Goal: Task Accomplishment & Management: Manage account settings

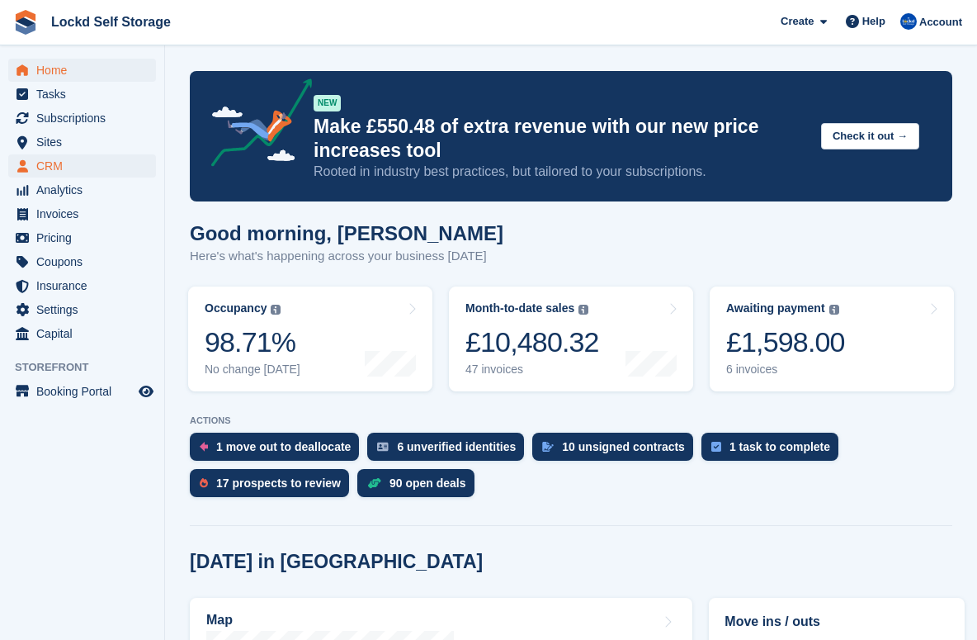
click at [77, 159] on span "CRM" at bounding box center [85, 165] width 99 height 23
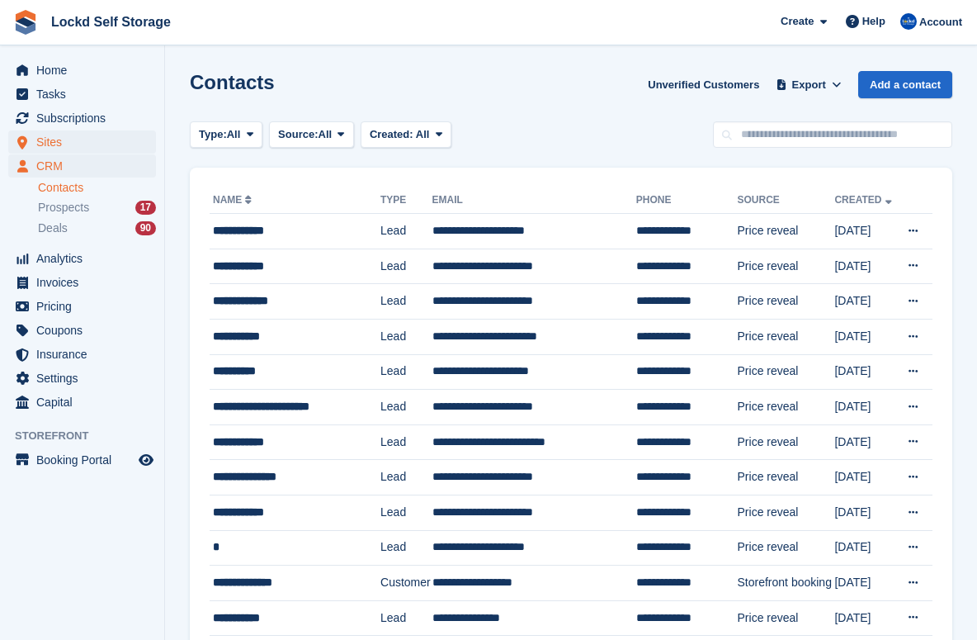
click at [76, 142] on span "Sites" at bounding box center [85, 141] width 99 height 23
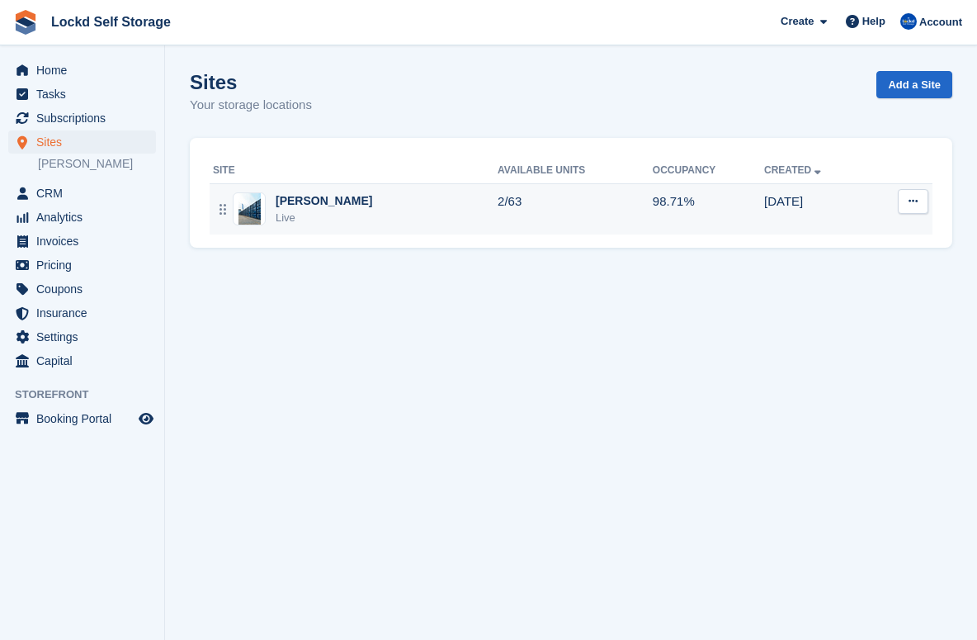
click at [344, 210] on div "Horley Live" at bounding box center [355, 209] width 285 height 34
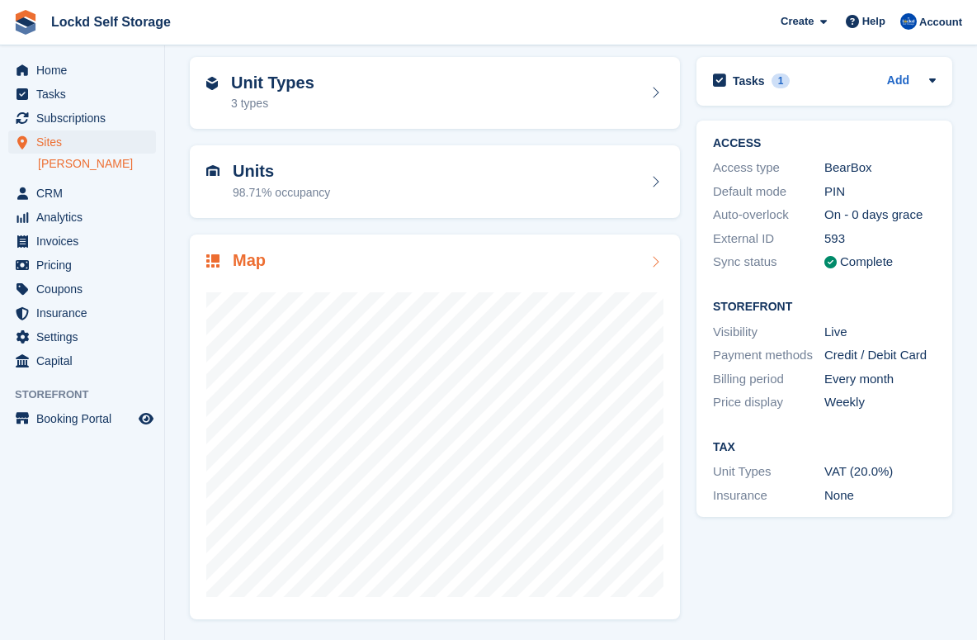
scroll to position [64, 0]
click at [95, 195] on span "CRM" at bounding box center [85, 193] width 99 height 23
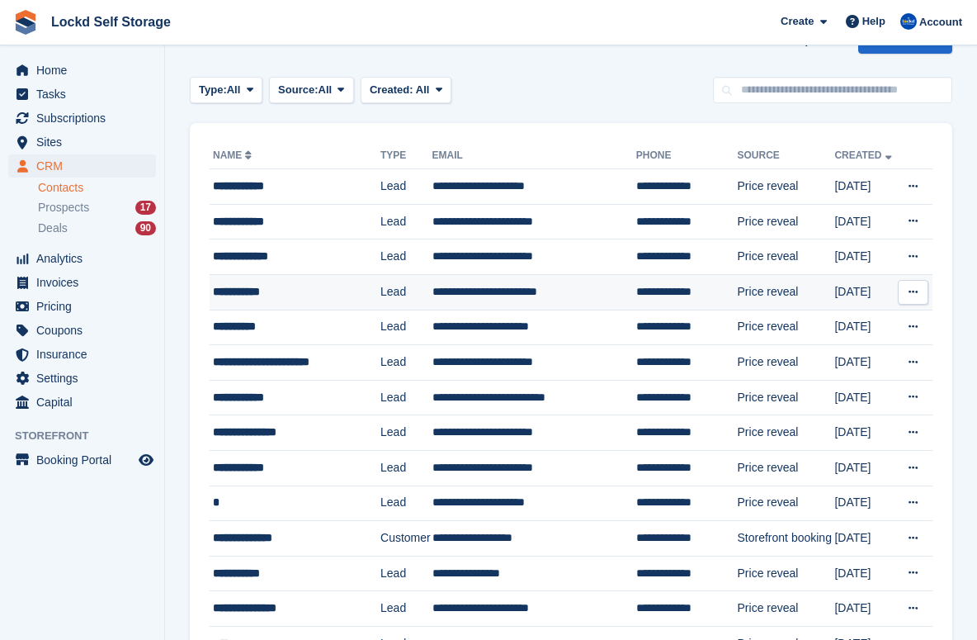
scroll to position [54, 0]
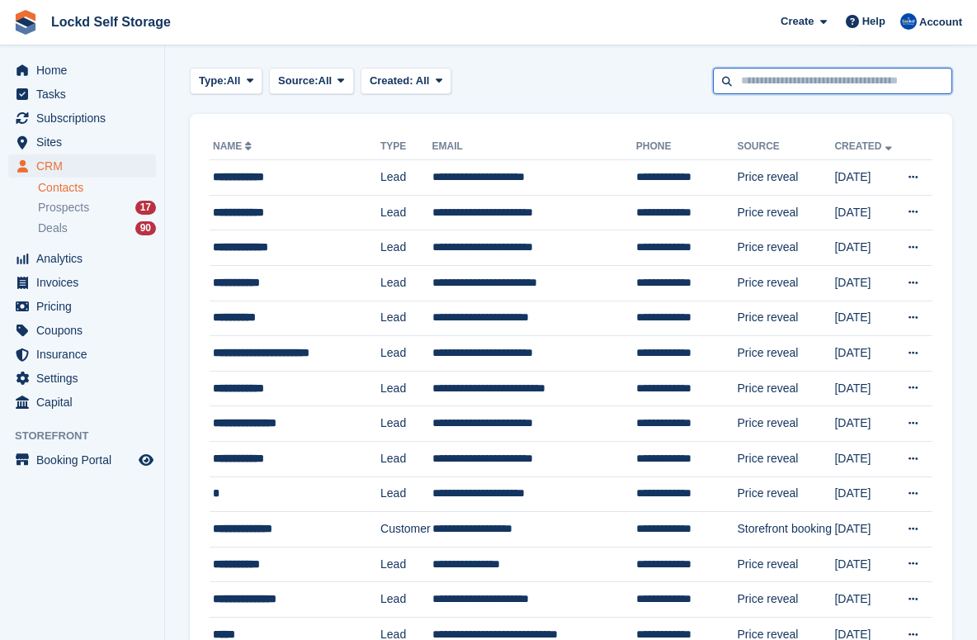
click at [902, 83] on input "text" at bounding box center [832, 81] width 239 height 27
type input "******"
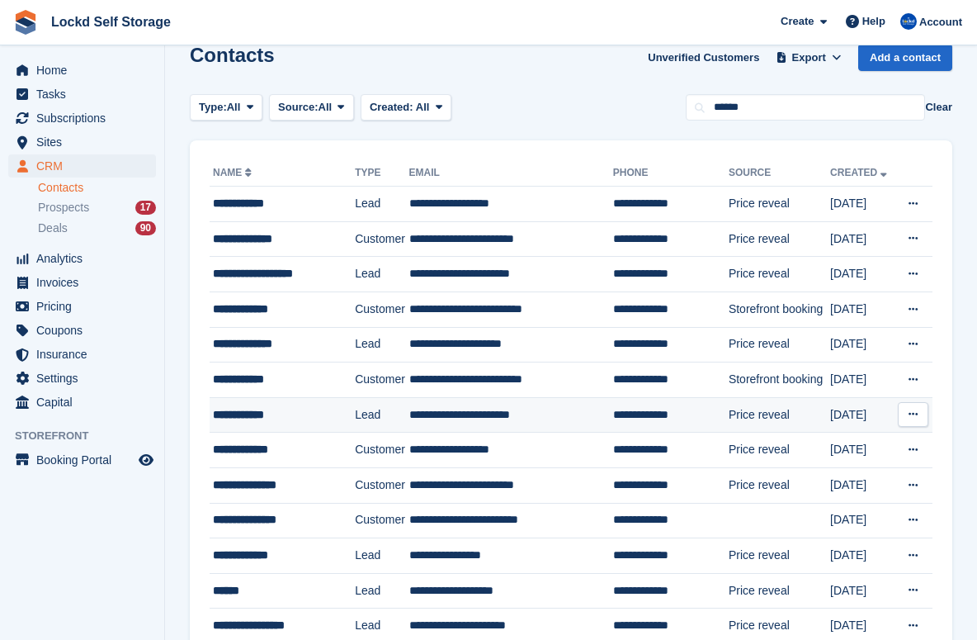
scroll to position [30, 0]
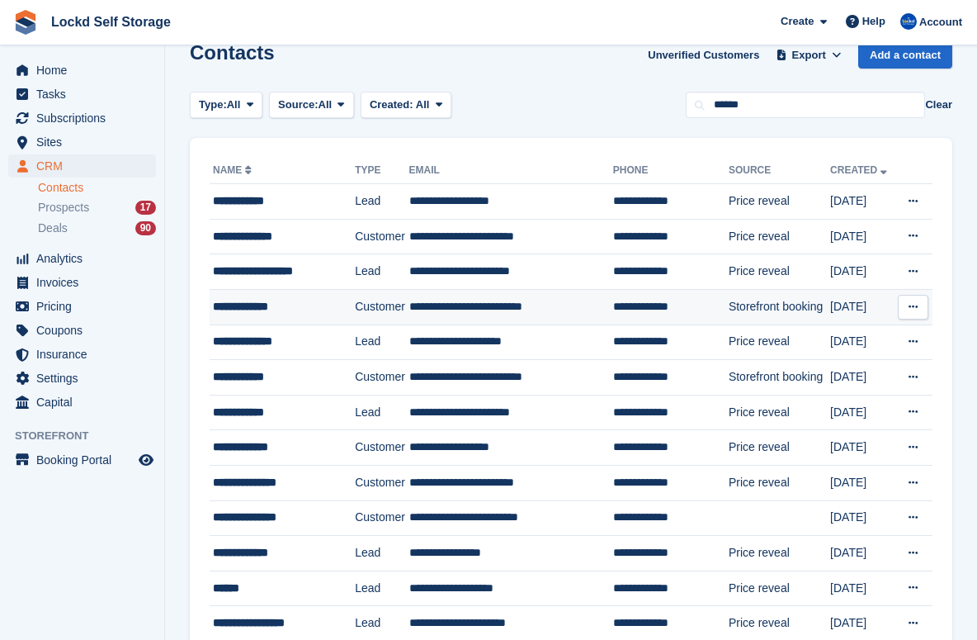
click at [513, 305] on td "**********" at bounding box center [511, 306] width 204 height 35
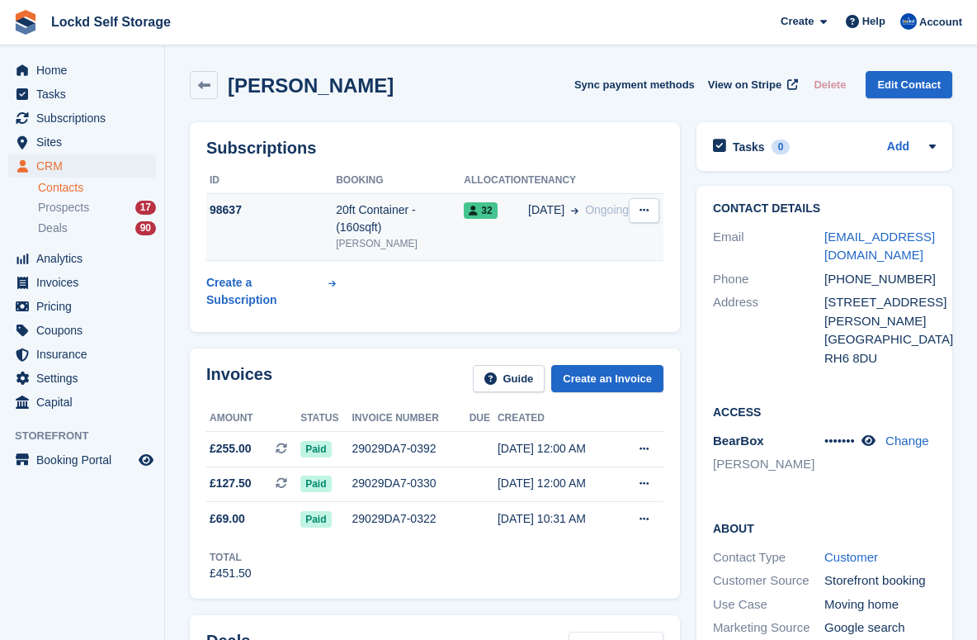
click at [461, 229] on div "20ft Container - (160sqft)" at bounding box center [400, 218] width 128 height 35
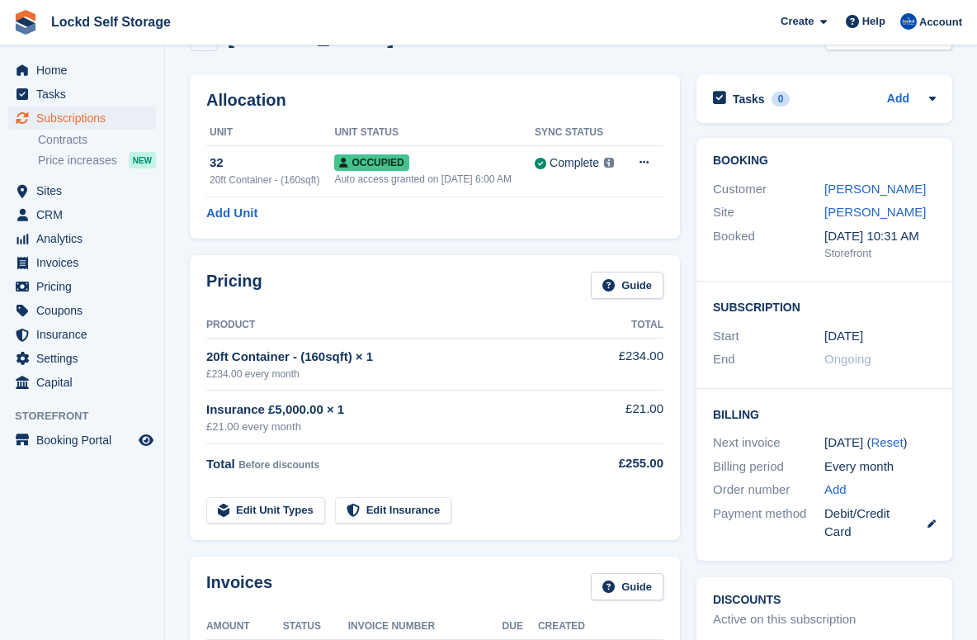
scroll to position [96, 0]
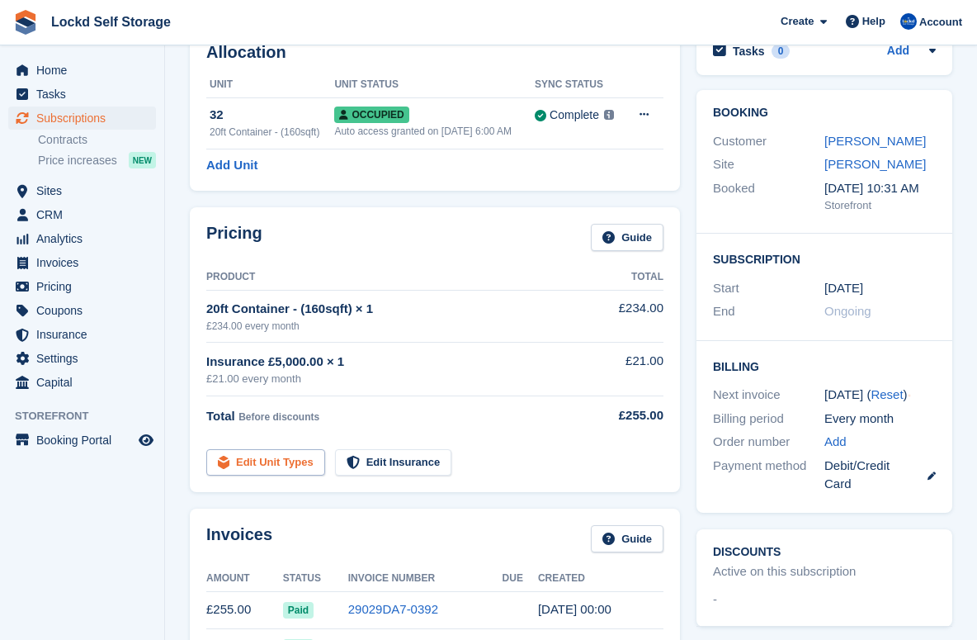
click at [310, 457] on link "Edit Unit Types" at bounding box center [265, 462] width 119 height 27
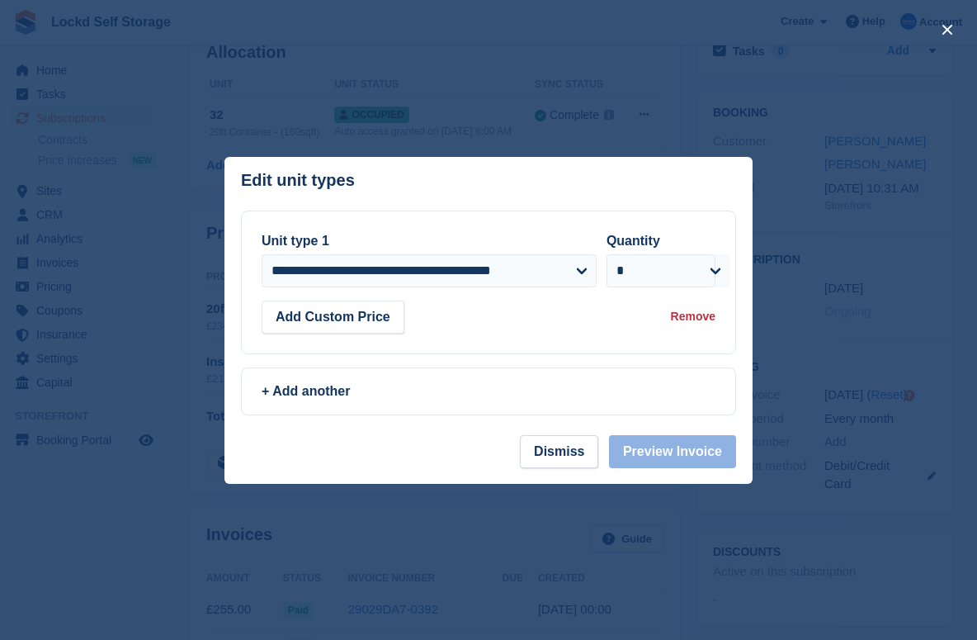
click at [457, 297] on div "**********" at bounding box center [489, 282] width 454 height 102
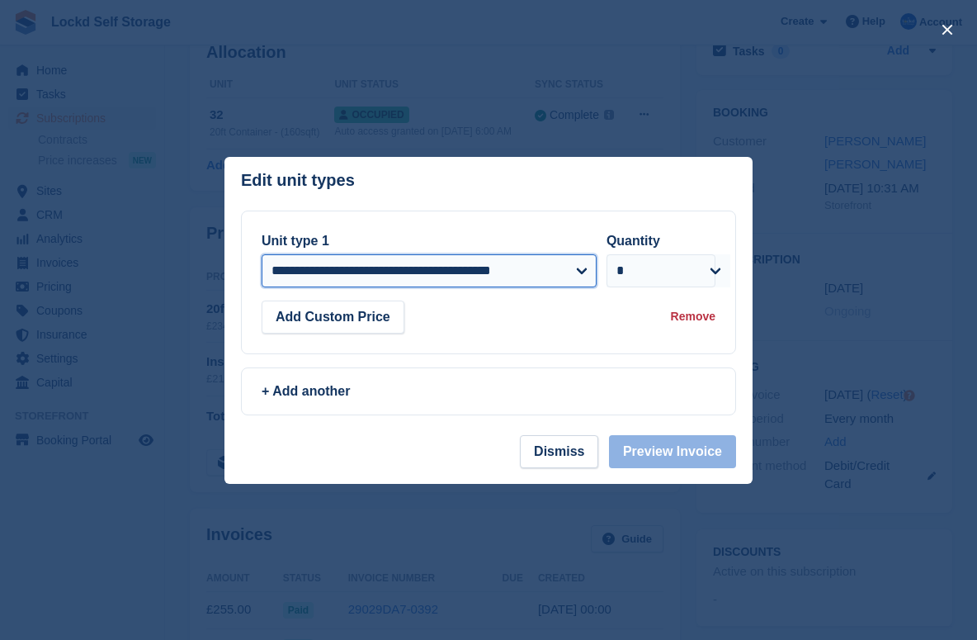
select select "*****"
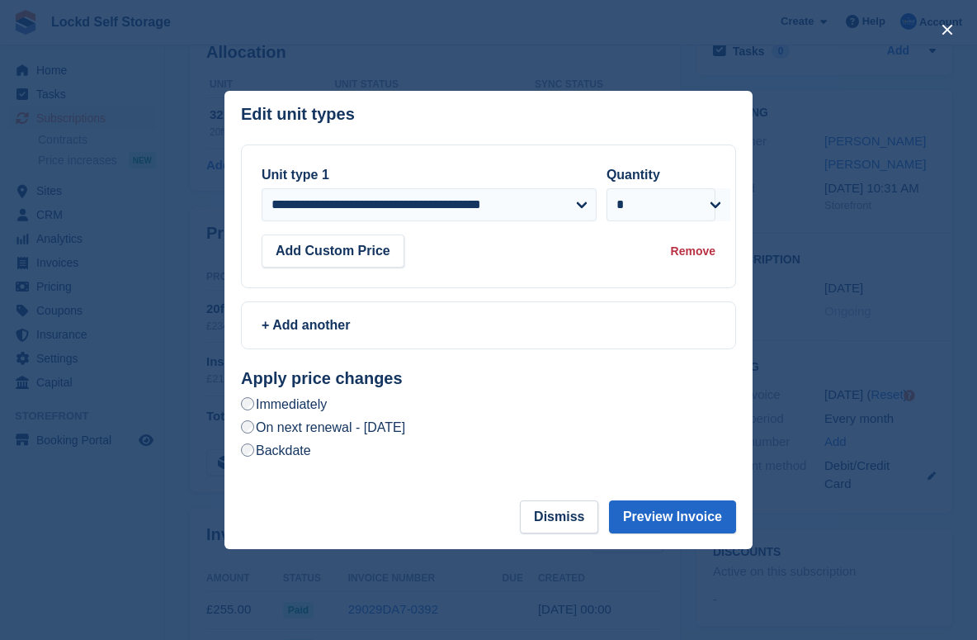
click at [405, 429] on label "On next renewal - Thursday, 2nd October, 2025" at bounding box center [323, 427] width 164 height 17
click at [312, 404] on label "Immediately" at bounding box center [284, 403] width 86 height 17
click at [298, 458] on label "Backdate" at bounding box center [276, 450] width 70 height 17
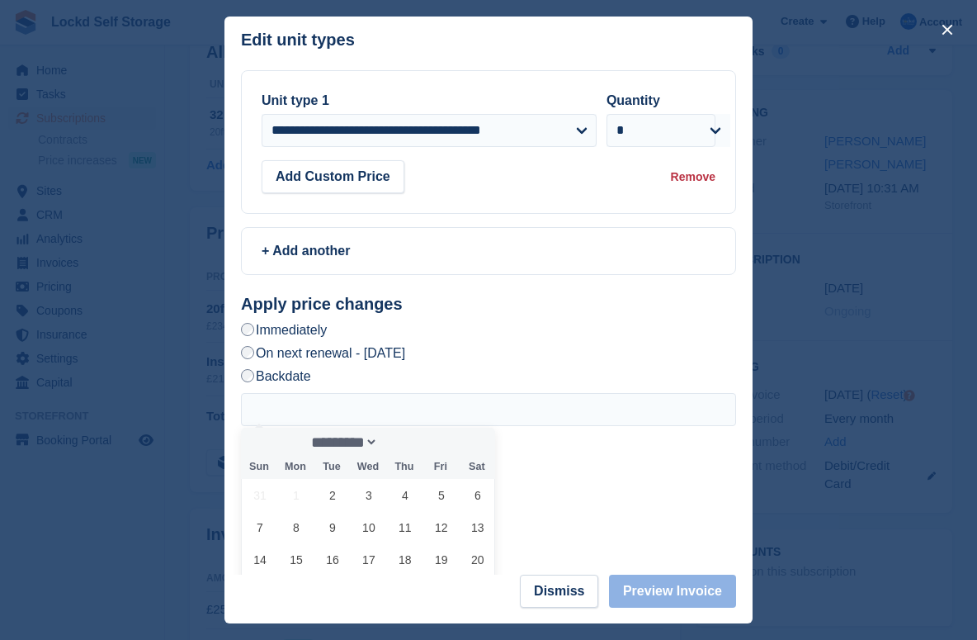
click at [547, 324] on div "Immediately" at bounding box center [488, 330] width 495 height 20
click at [576, 540] on div "********* **** Sun Mon Tue Wed Thu Fri Sat 31 1 2 3 4 5 6 7 8 9 10 11 12 13 14 …" at bounding box center [488, 532] width 495 height 278
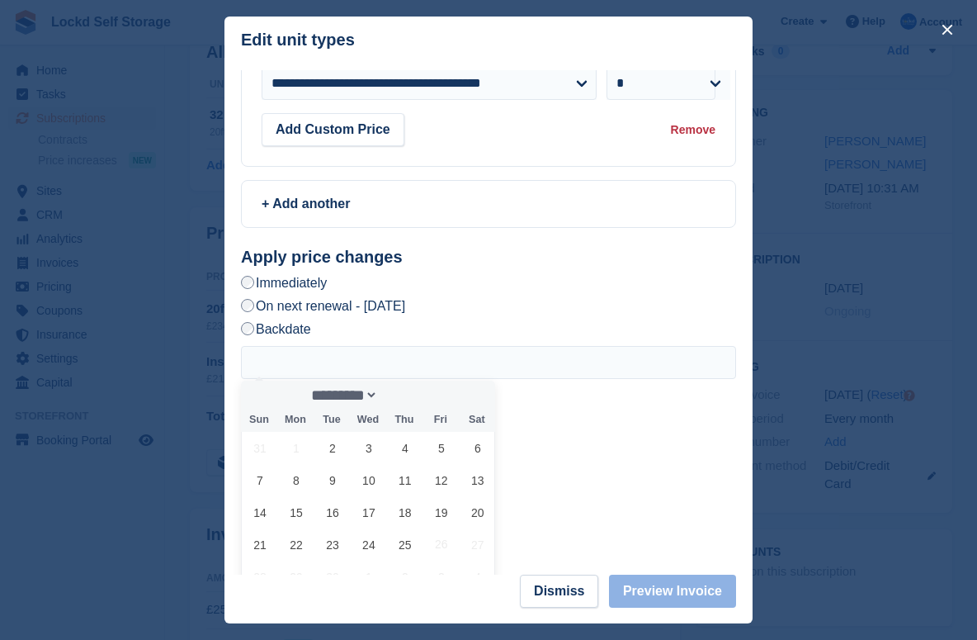
scroll to position [53, 0]
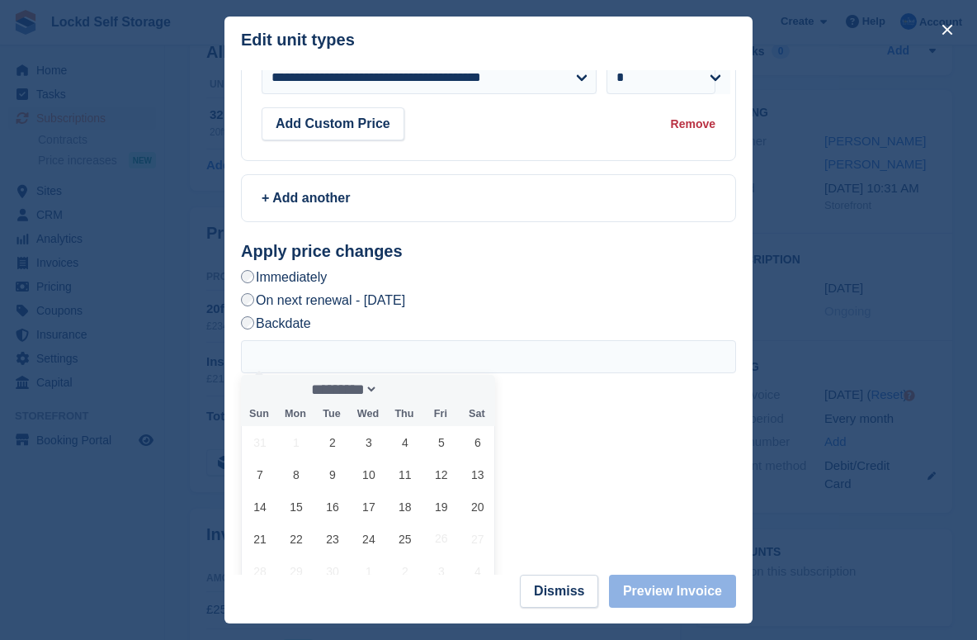
click at [305, 278] on label "Immediately" at bounding box center [284, 276] width 86 height 17
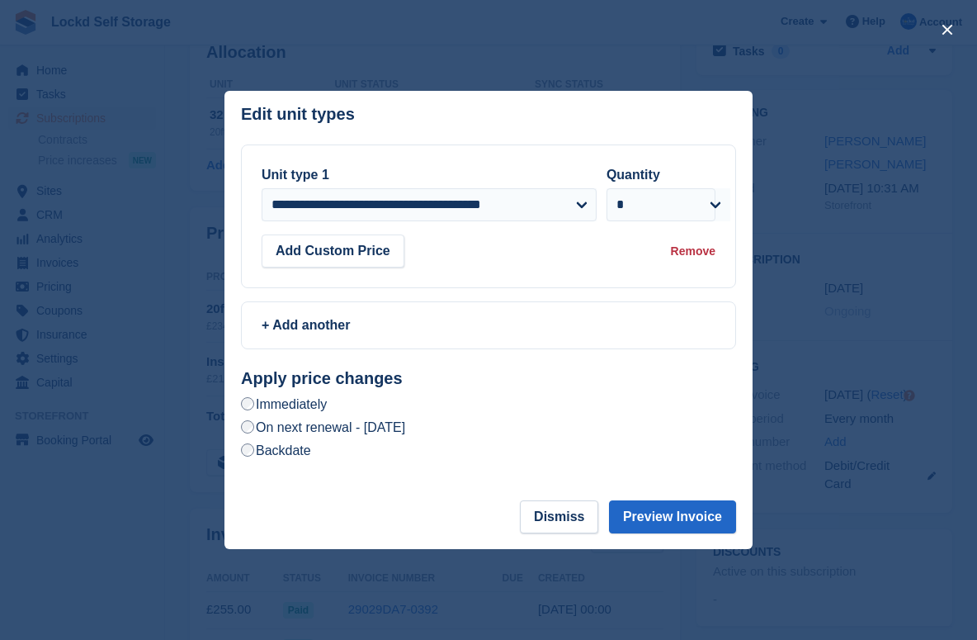
click at [331, 430] on label "On next renewal - [DATE]" at bounding box center [323, 427] width 164 height 17
click at [669, 517] on button "Preview Invoice" at bounding box center [672, 516] width 127 height 33
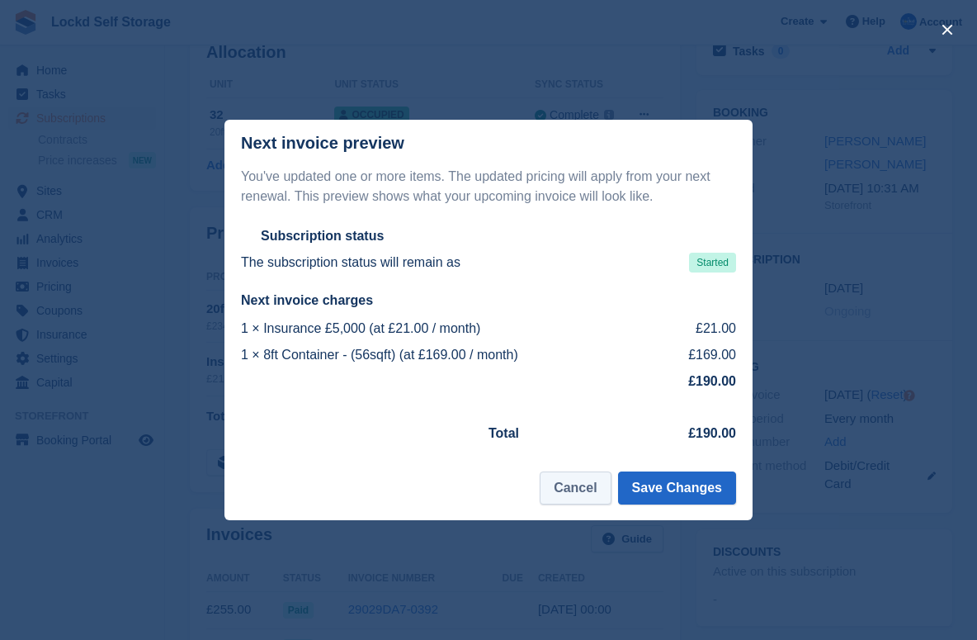
click at [562, 482] on button "Cancel" at bounding box center [575, 487] width 71 height 33
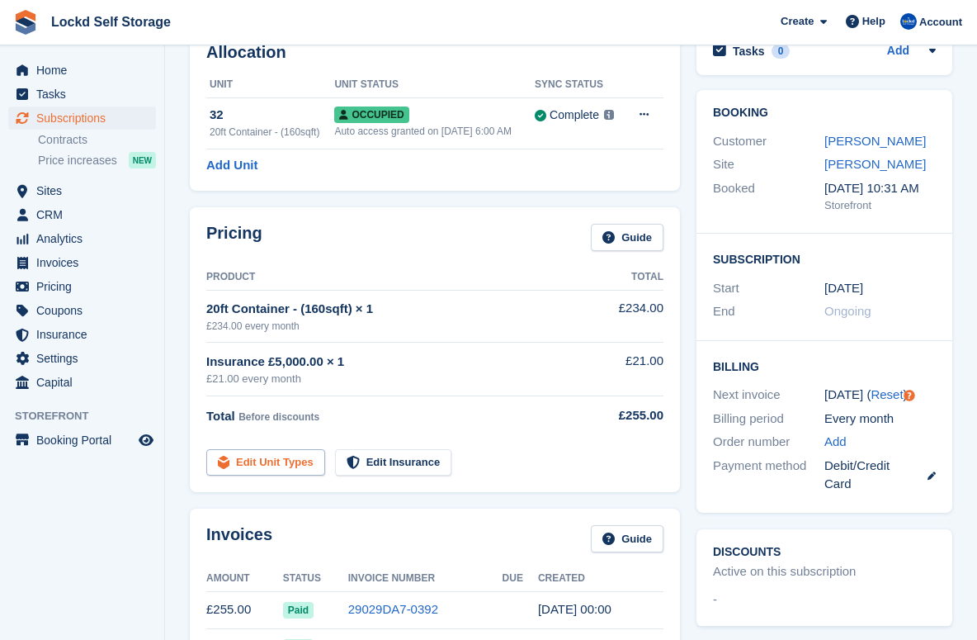
click at [264, 465] on link "Edit Unit Types" at bounding box center [265, 462] width 119 height 27
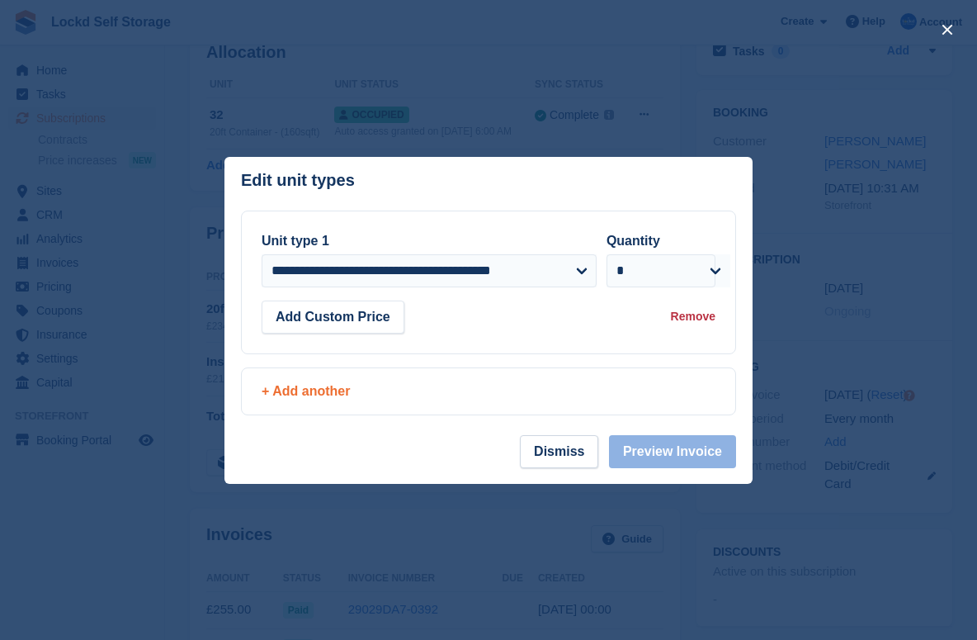
click at [339, 386] on div "+ Add another" at bounding box center [489, 391] width 454 height 20
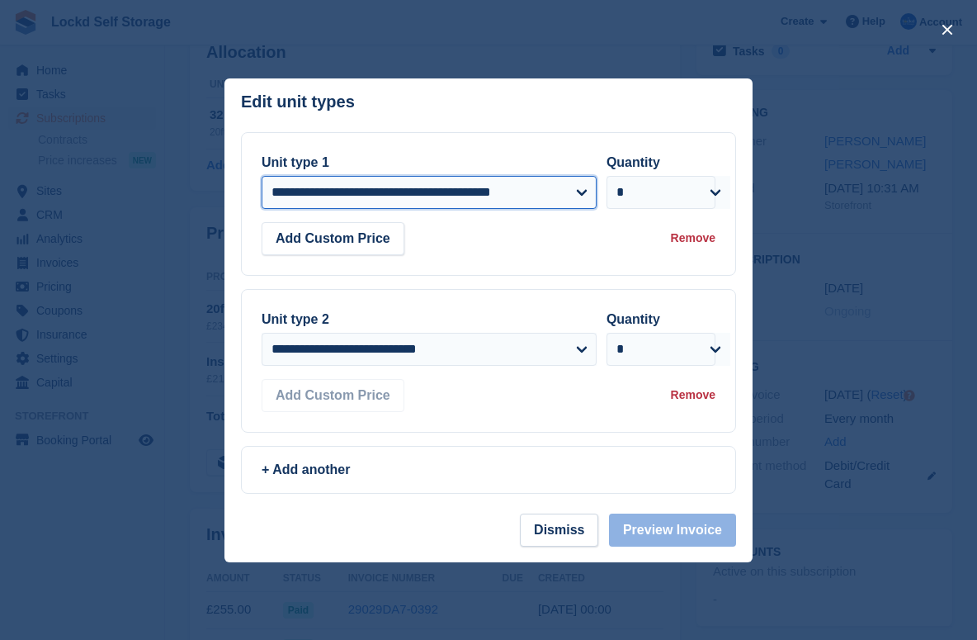
select select "*****"
click at [697, 397] on div "Remove" at bounding box center [693, 394] width 45 height 17
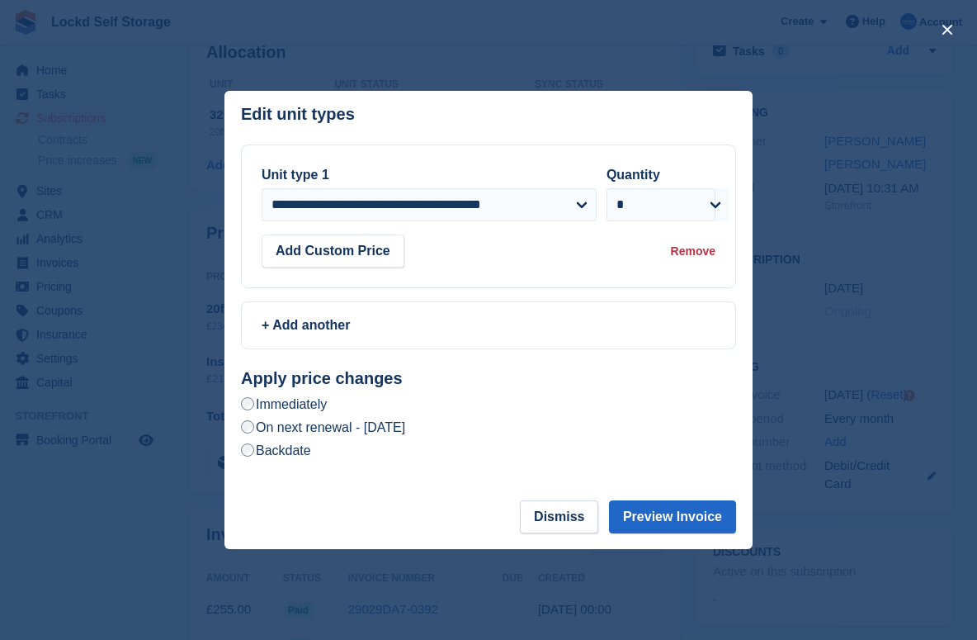
click at [303, 452] on label "Backdate" at bounding box center [276, 450] width 70 height 17
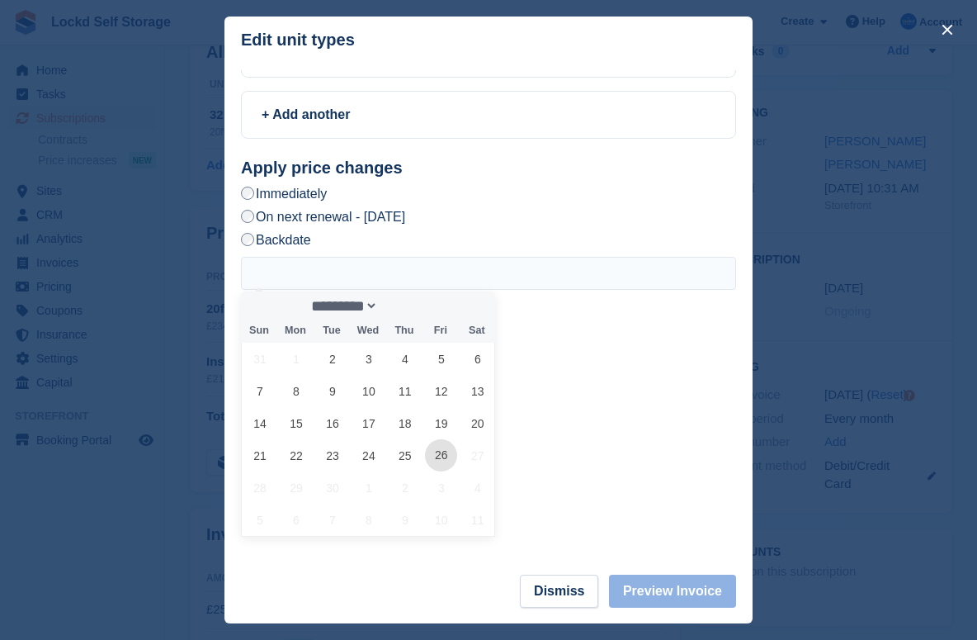
scroll to position [135, 0]
click at [405, 456] on span "25" at bounding box center [405, 456] width 32 height 32
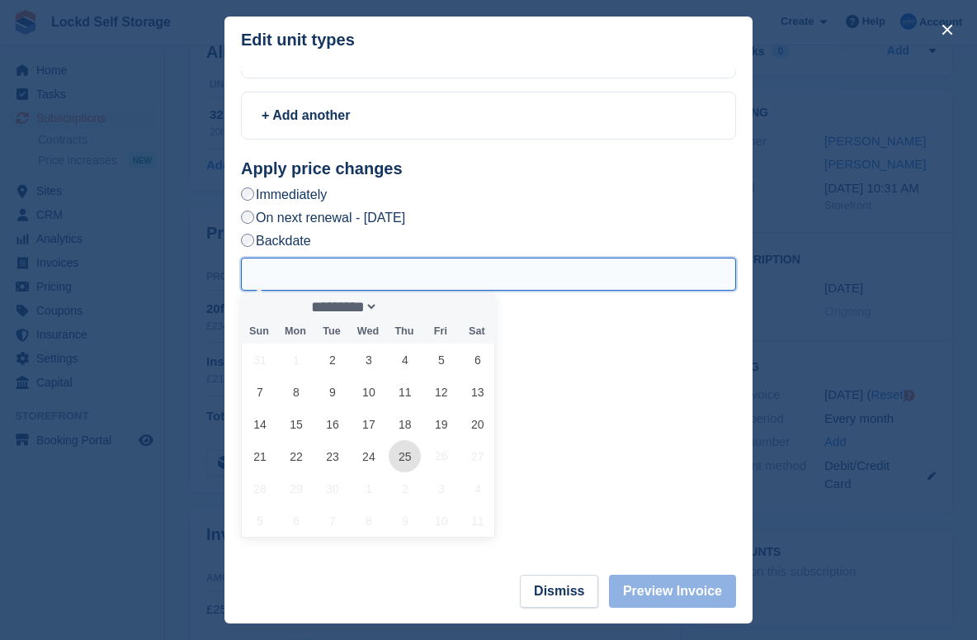
type input "**********"
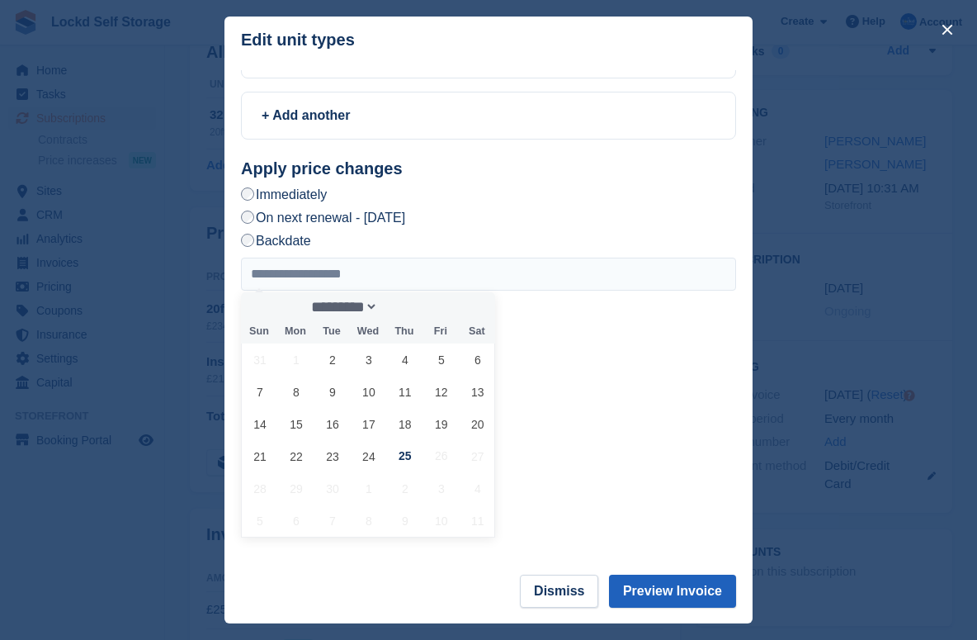
click at [653, 589] on button "Preview Invoice" at bounding box center [672, 591] width 127 height 33
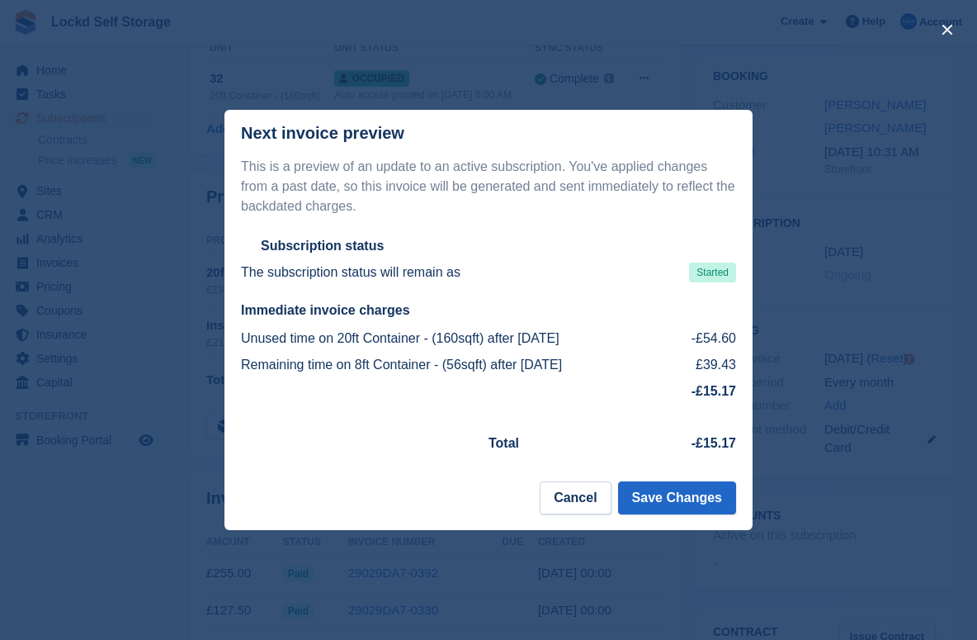
scroll to position [114, 0]
click at [571, 508] on button "Cancel" at bounding box center [575, 497] width 71 height 33
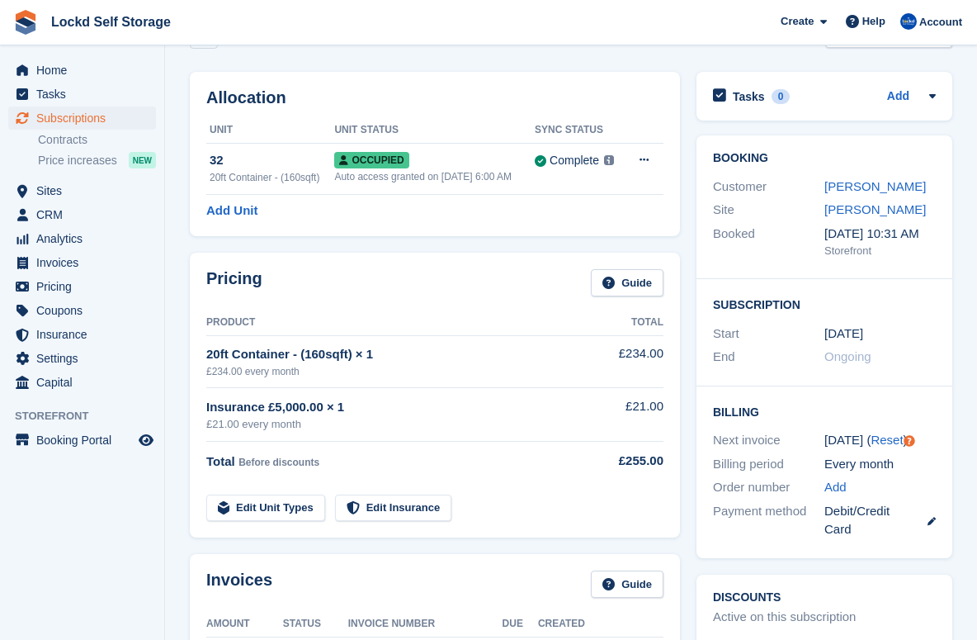
scroll to position [37, 0]
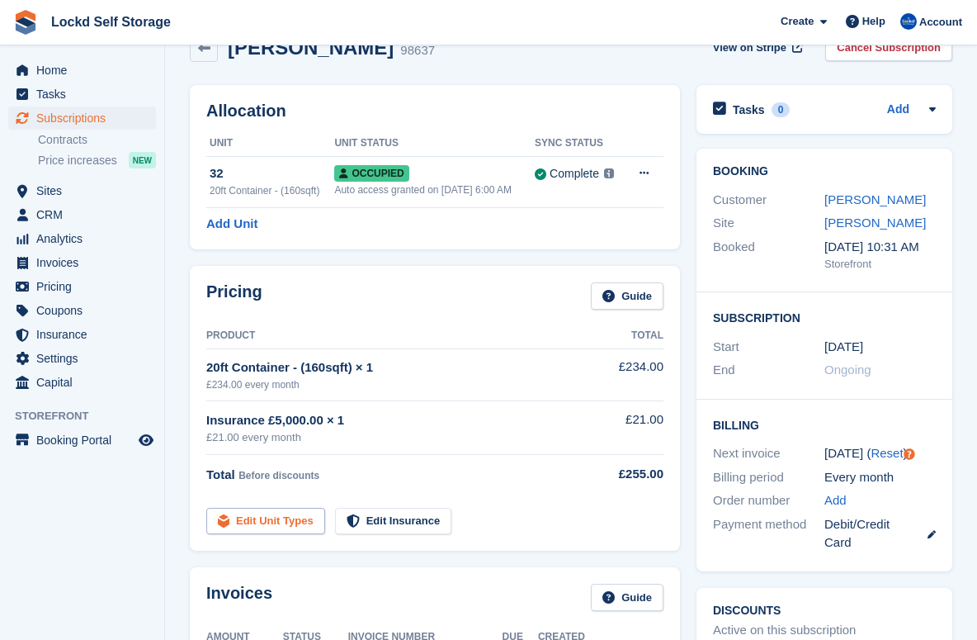
click at [284, 519] on link "Edit Unit Types" at bounding box center [265, 521] width 119 height 27
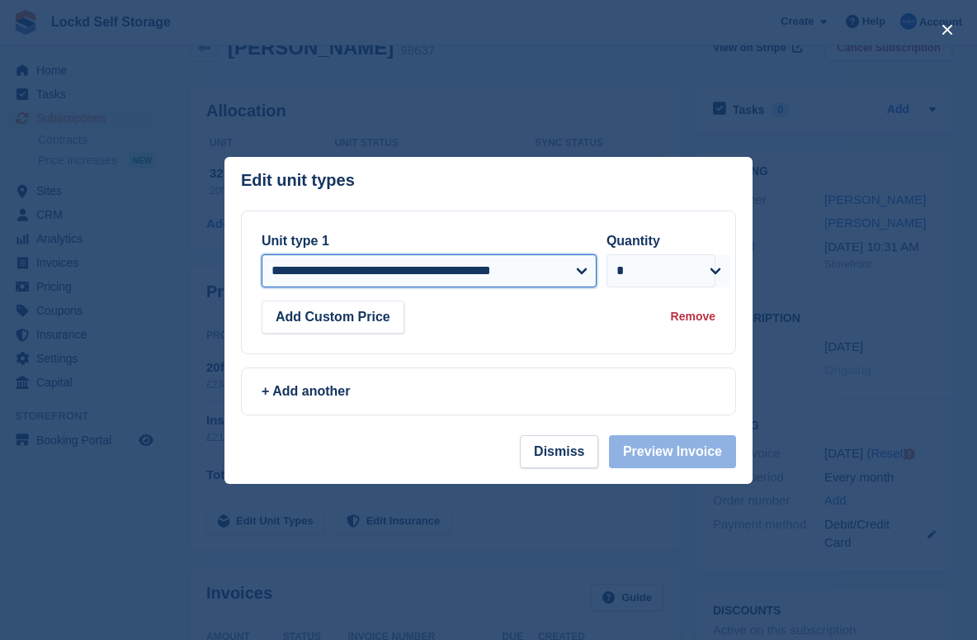
select select "*****"
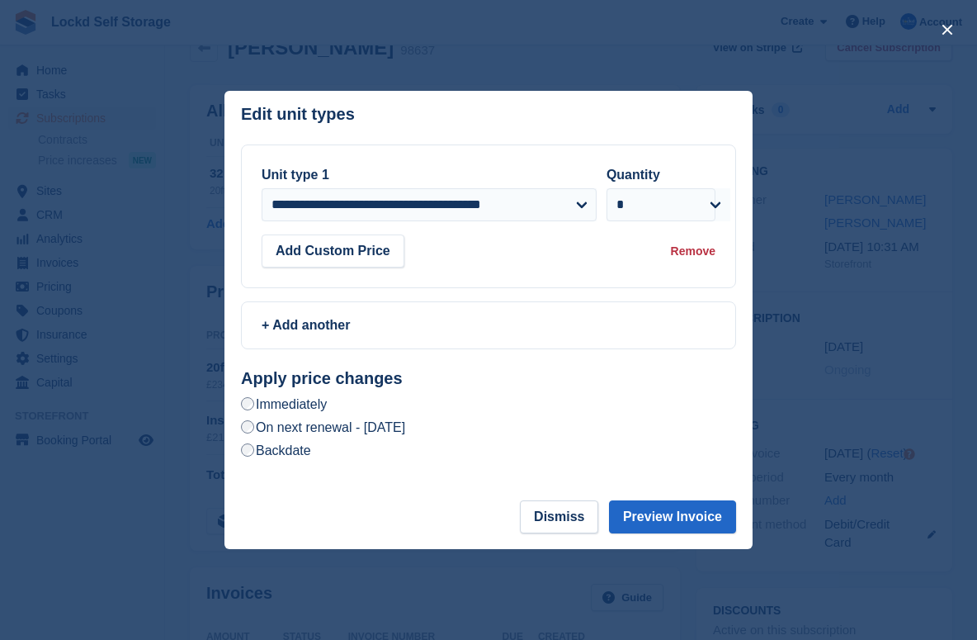
click at [304, 452] on label "Backdate" at bounding box center [276, 450] width 70 height 17
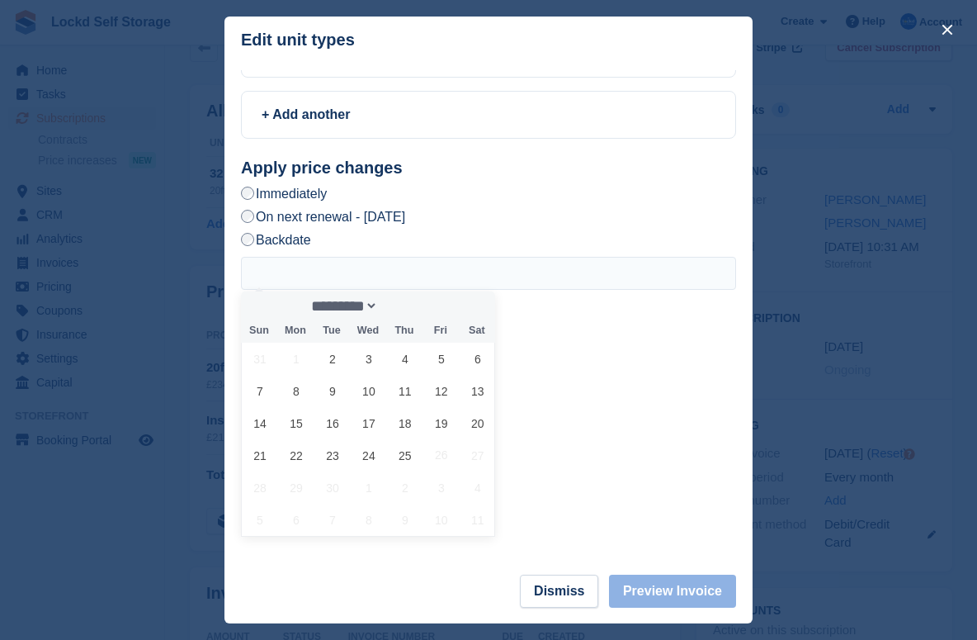
scroll to position [135, 0]
click at [472, 457] on span "27" at bounding box center [477, 456] width 32 height 32
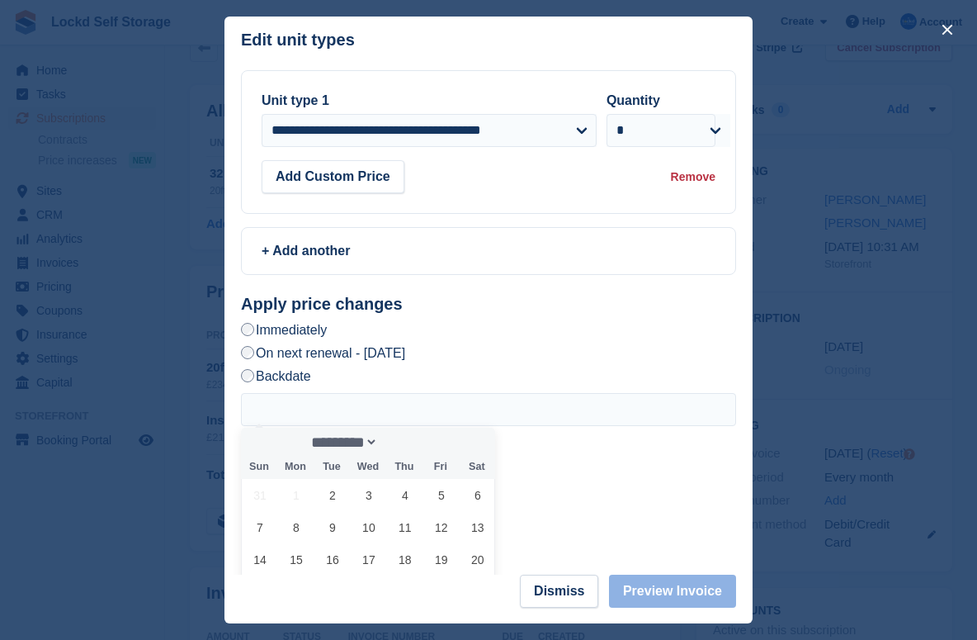
scroll to position [0, 0]
click at [949, 32] on button "close" at bounding box center [947, 30] width 26 height 26
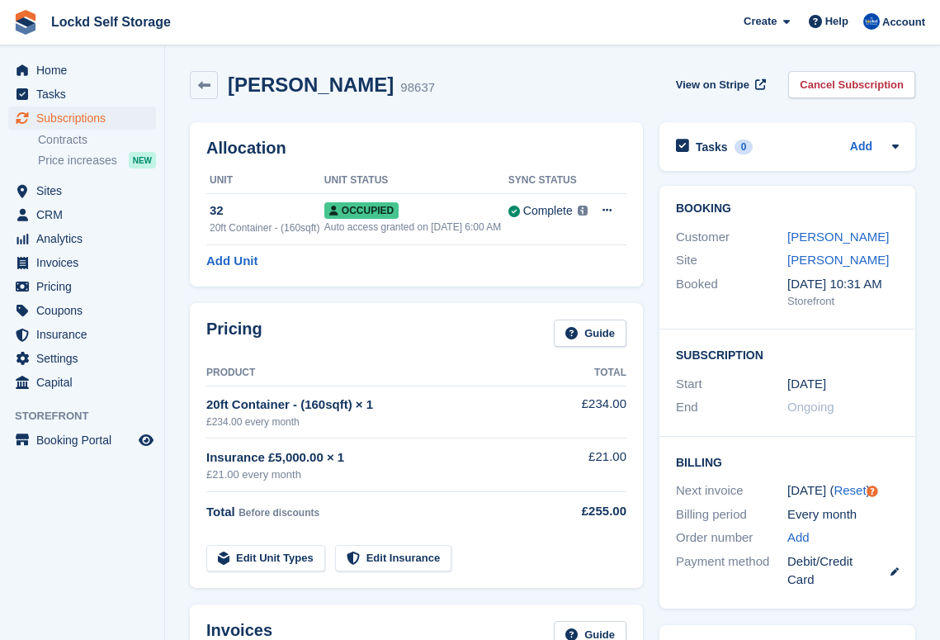
click at [474, 70] on div "Daniel Sibert 98637 View on Stripe Cancel Subscription" at bounding box center [553, 88] width 742 height 51
click at [344, 82] on div "Daniel Sibert 98637" at bounding box center [326, 85] width 217 height 24
click at [462, 102] on div "Daniel Sibert 98637 View on Stripe Cancel Subscription" at bounding box center [553, 88] width 742 height 51
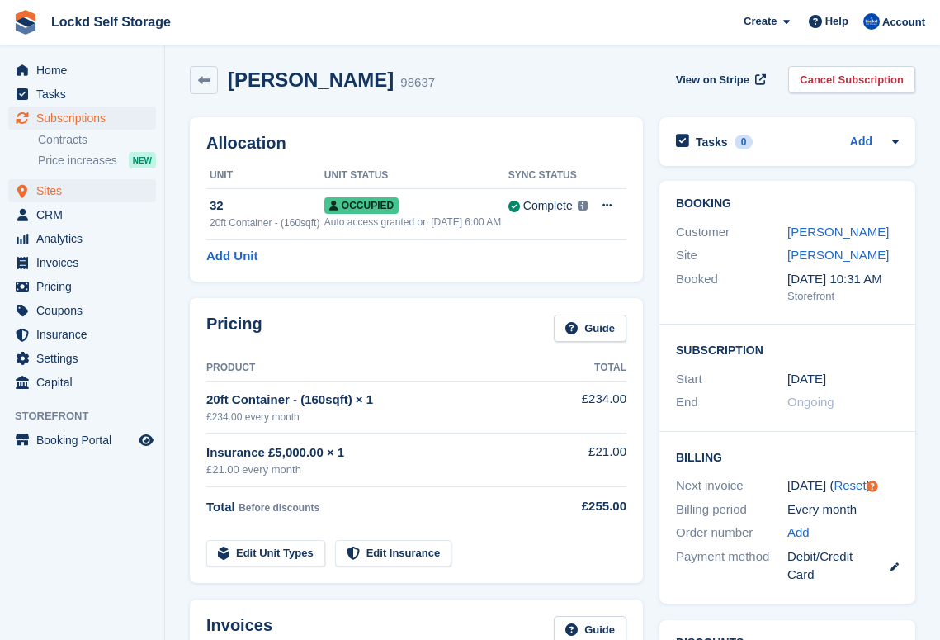
click at [75, 199] on span "Sites" at bounding box center [85, 190] width 99 height 23
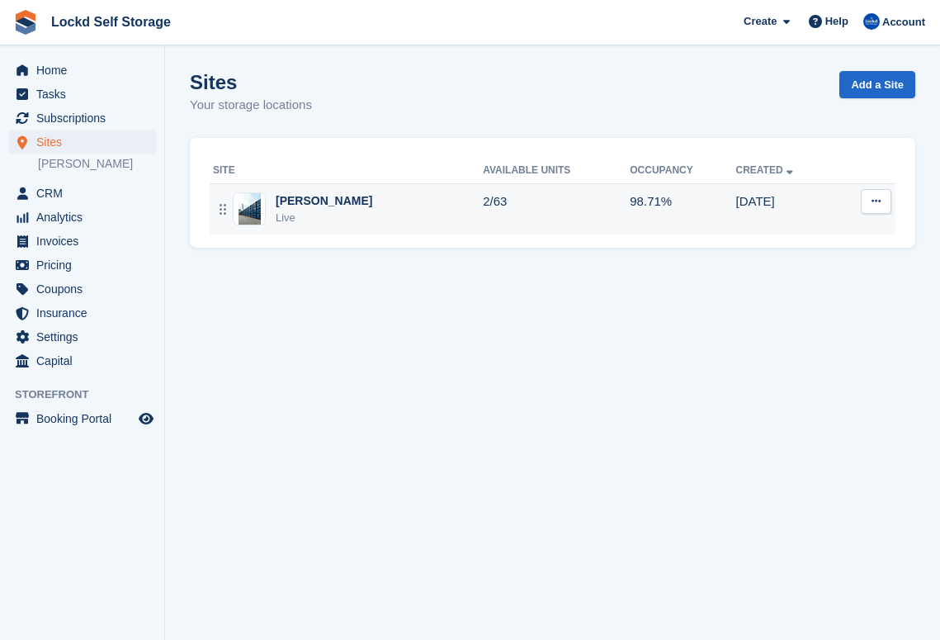
click at [400, 199] on div "Horley Live" at bounding box center [348, 209] width 270 height 34
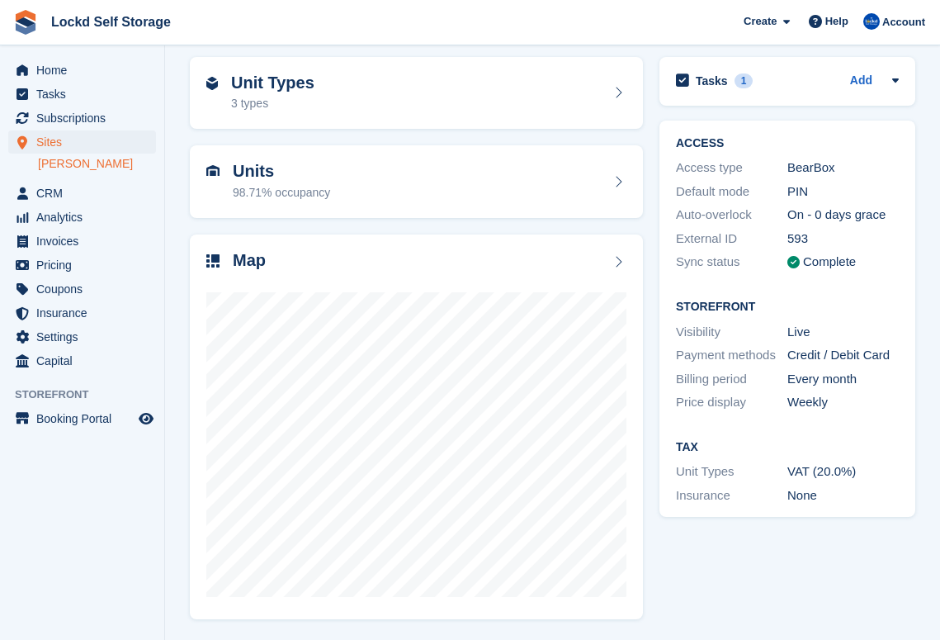
scroll to position [64, 0]
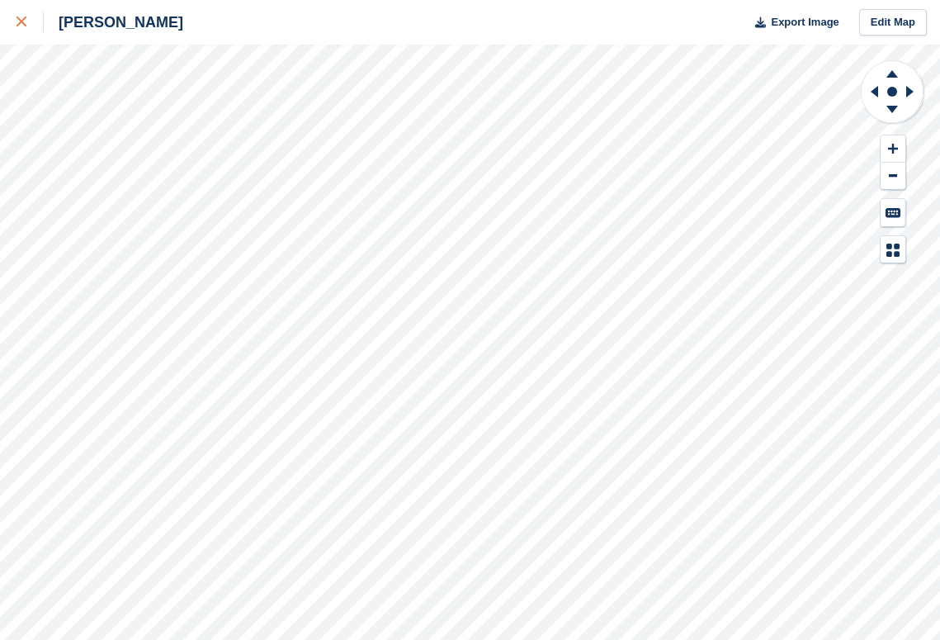
click at [12, 22] on link at bounding box center [22, 22] width 44 height 45
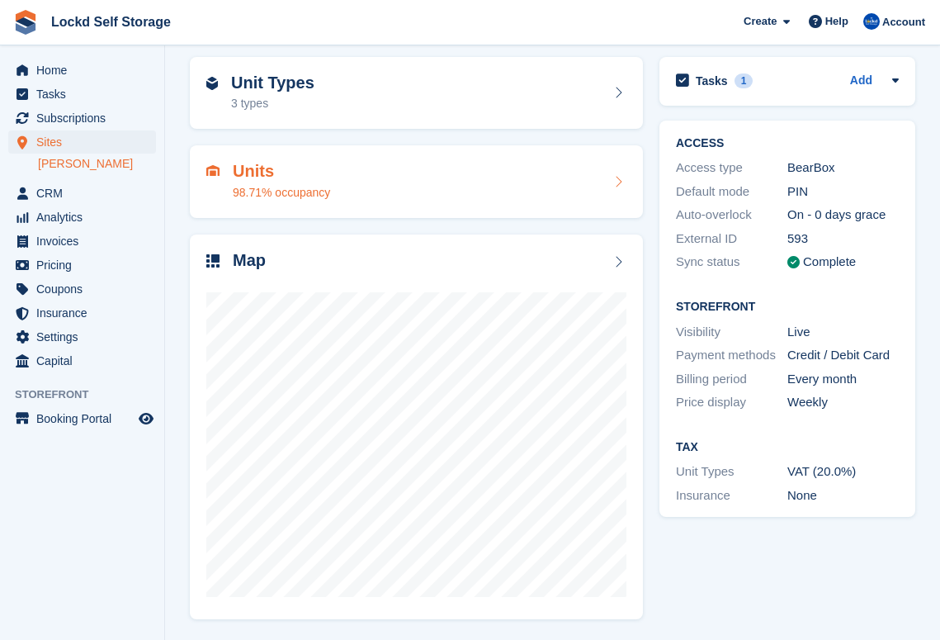
scroll to position [64, 0]
click at [471, 188] on div "Units 98.71% occupancy" at bounding box center [416, 183] width 420 height 40
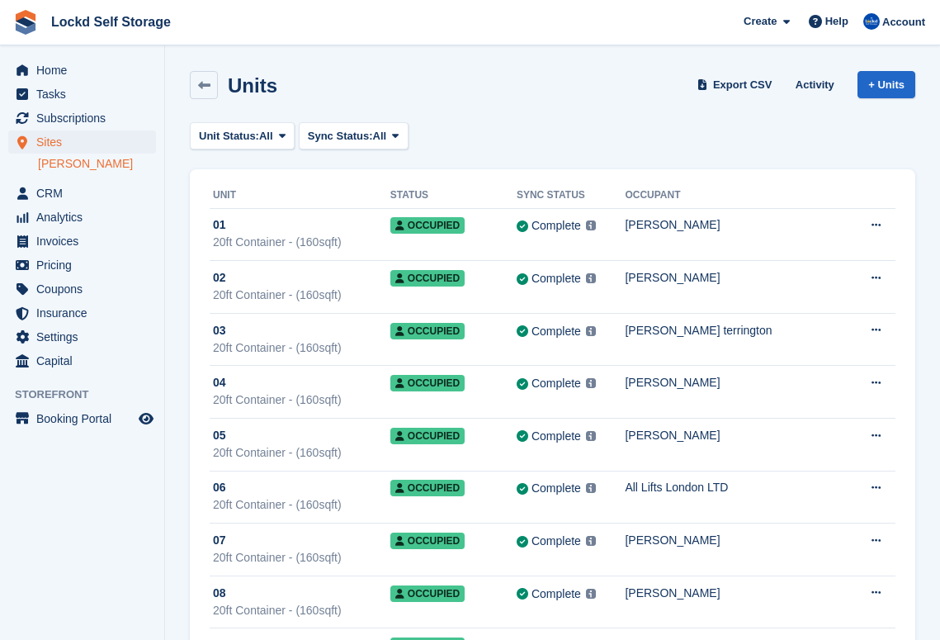
click at [97, 145] on span "Sites" at bounding box center [85, 141] width 99 height 23
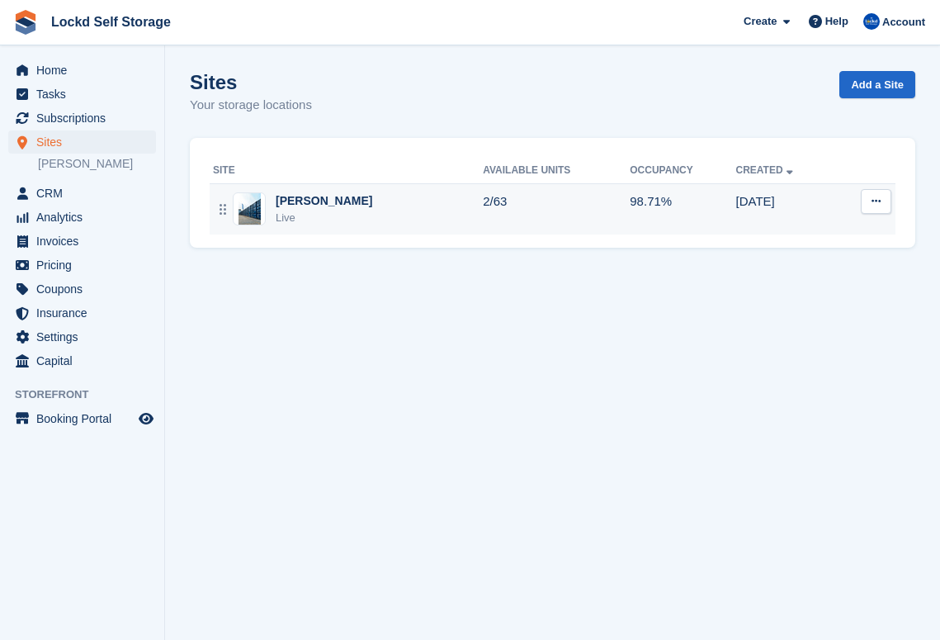
click at [483, 222] on td "2/63" at bounding box center [556, 208] width 147 height 51
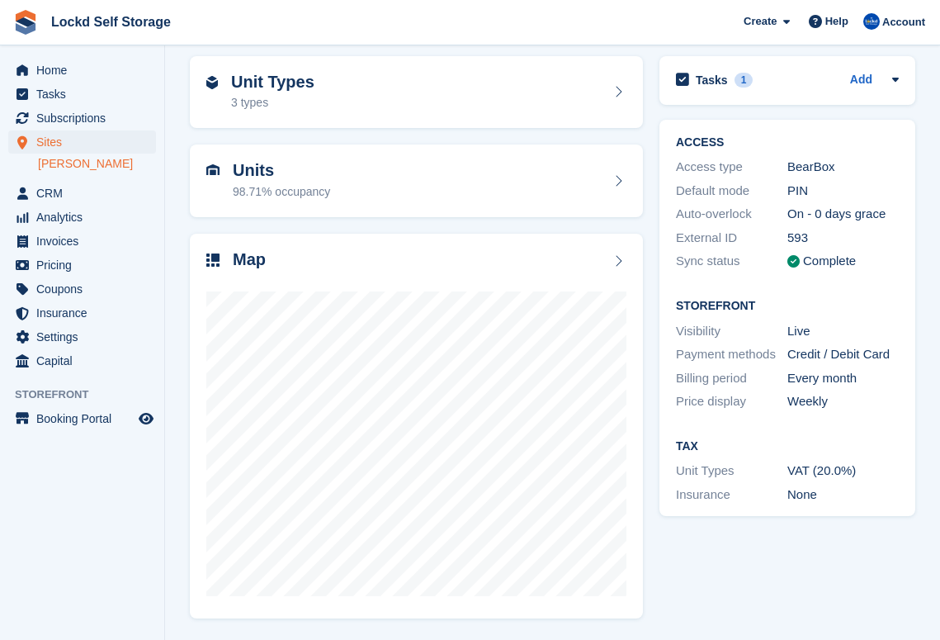
scroll to position [64, 0]
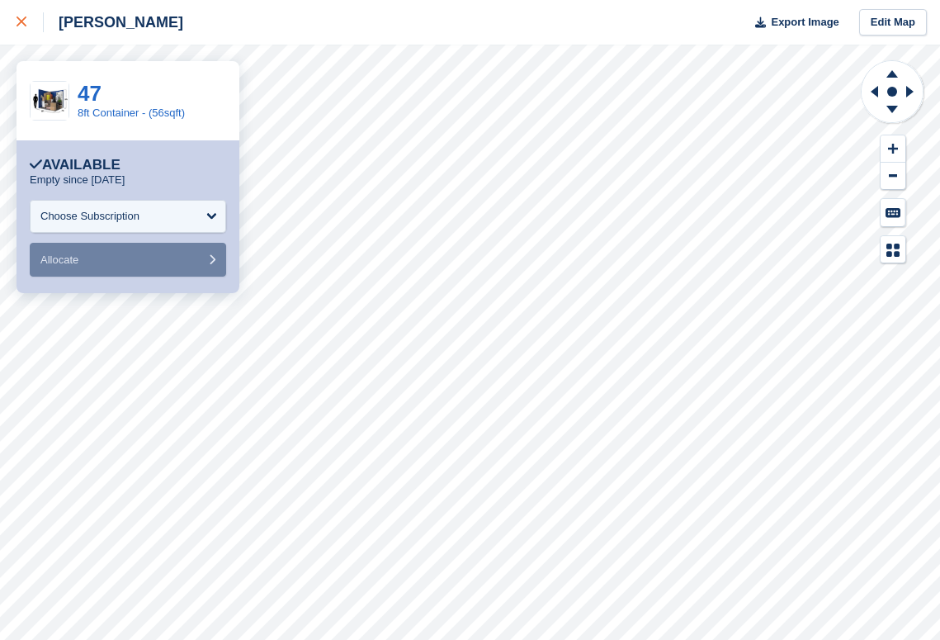
click at [17, 21] on icon at bounding box center [22, 22] width 10 height 10
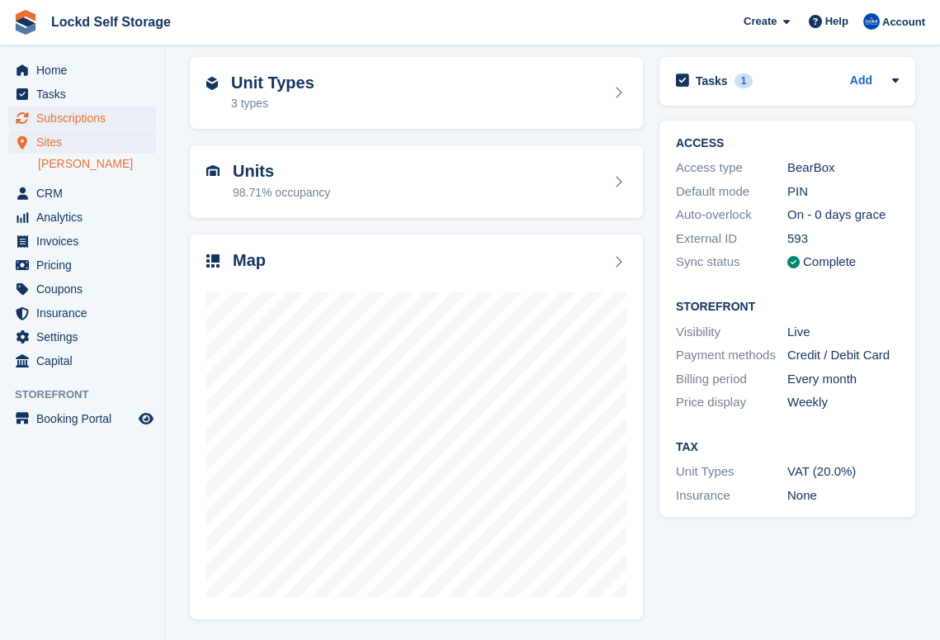
scroll to position [64, 0]
click at [96, 121] on span "Subscriptions" at bounding box center [85, 117] width 99 height 23
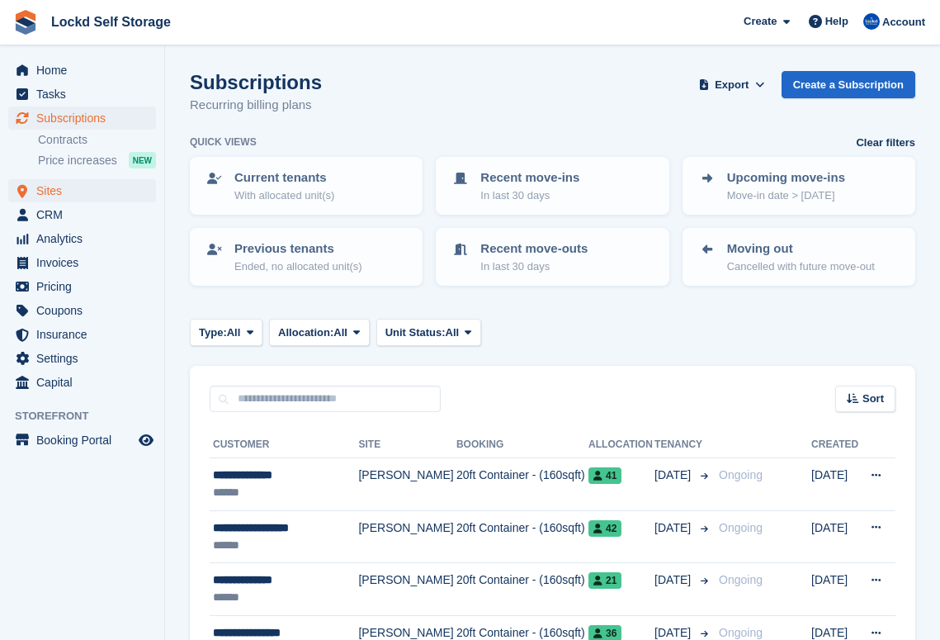
click at [69, 198] on span "Sites" at bounding box center [85, 190] width 99 height 23
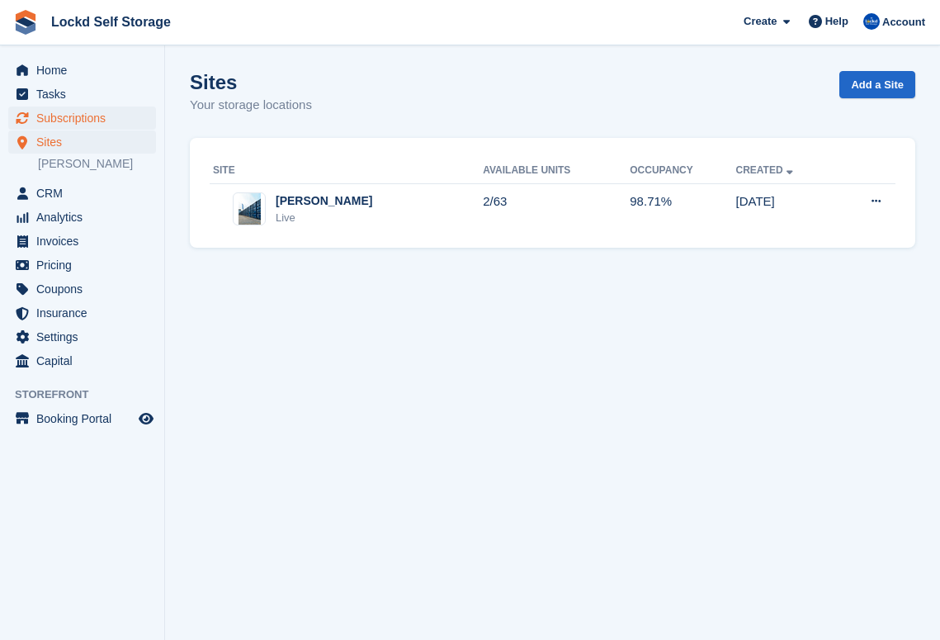
click at [79, 119] on span "Subscriptions" at bounding box center [85, 117] width 99 height 23
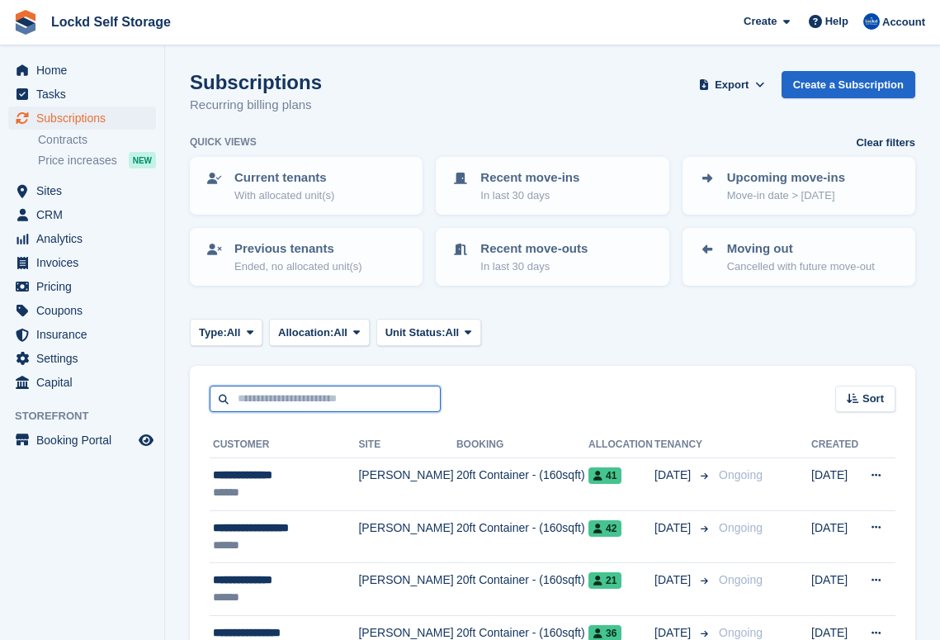
click at [376, 397] on input "text" at bounding box center [325, 399] width 231 height 27
type input "******"
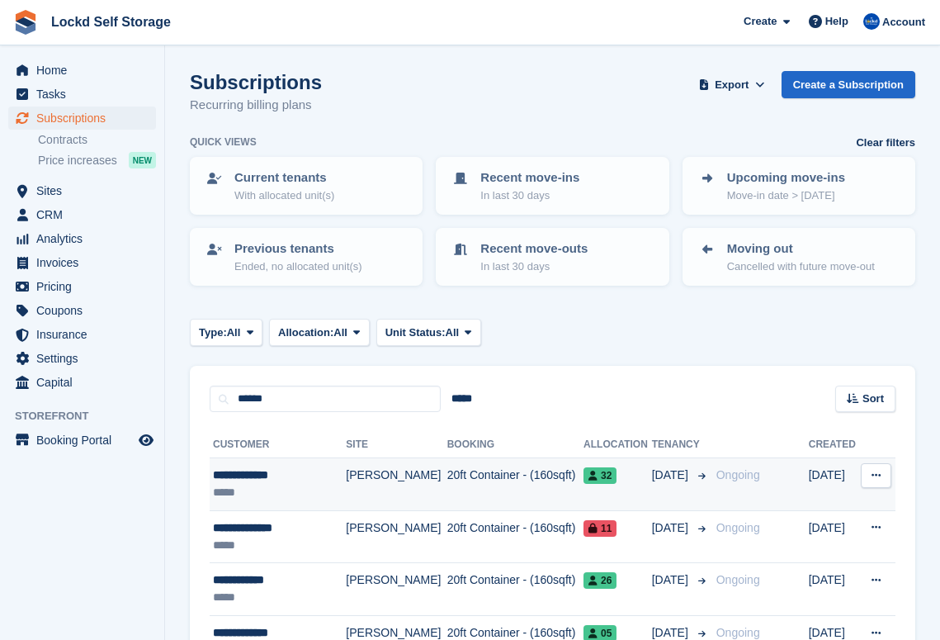
drag, startPoint x: 376, startPoint y: 397, endPoint x: 354, endPoint y: 474, distance: 79.7
click at [354, 474] on td "[PERSON_NAME]" at bounding box center [396, 484] width 101 height 53
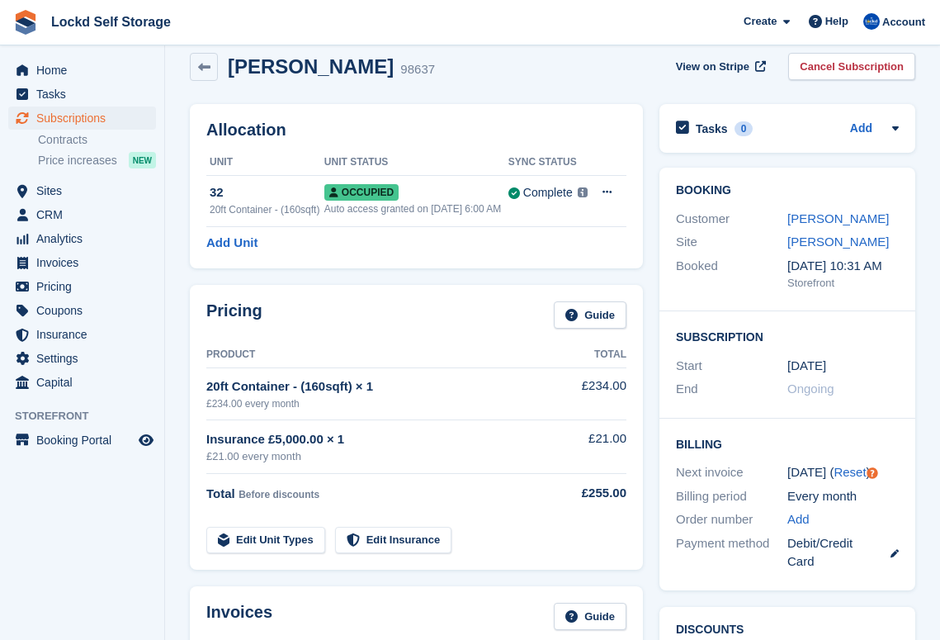
scroll to position [19, 0]
click at [269, 553] on link "Edit Unit Types" at bounding box center [265, 539] width 119 height 27
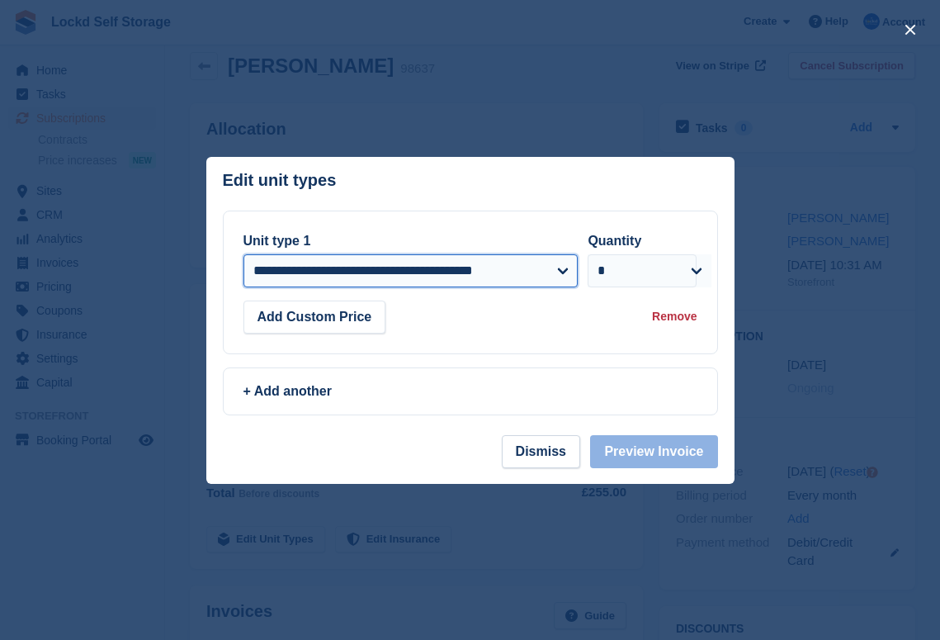
select select "*****"
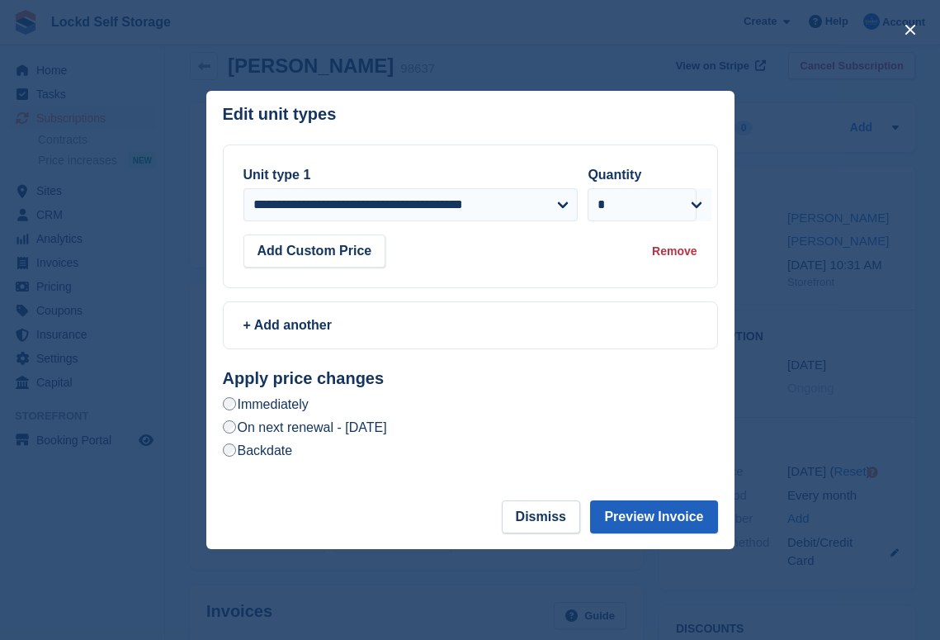
click at [679, 522] on button "Preview Invoice" at bounding box center [653, 516] width 127 height 33
